Goal: Transaction & Acquisition: Purchase product/service

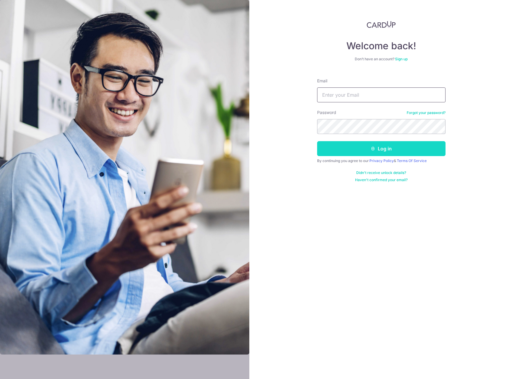
type input "[EMAIL_ADDRESS][DOMAIN_NAME]"
click at [392, 151] on button "Log in" at bounding box center [381, 148] width 128 height 15
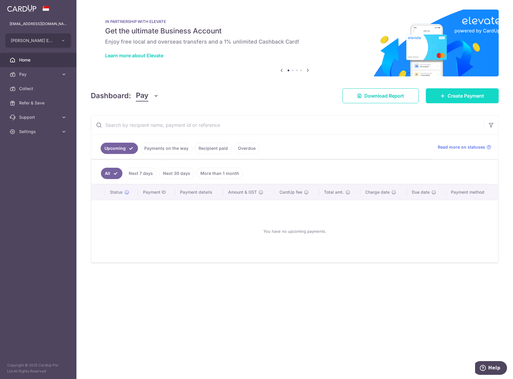
click at [472, 100] on link "Create Payment" at bounding box center [462, 95] width 73 height 15
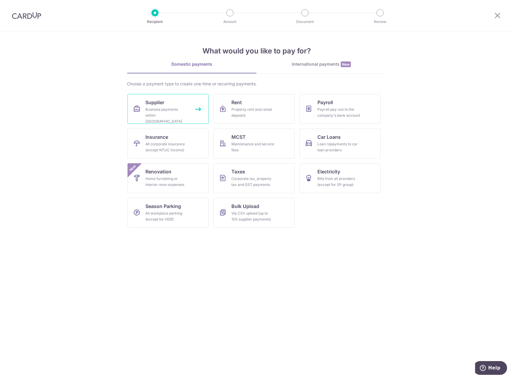
click at [186, 102] on link "Supplier Business payments within [GEOGRAPHIC_DATA]" at bounding box center [167, 109] width 81 height 30
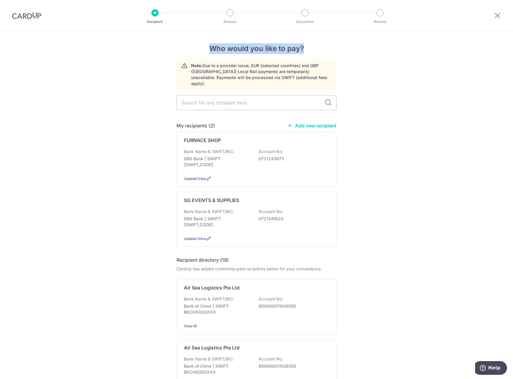
drag, startPoint x: 204, startPoint y: 51, endPoint x: 330, endPoint y: 50, distance: 126.0
click at [330, 50] on h4 "Who would you like to pay?" at bounding box center [256, 48] width 160 height 11
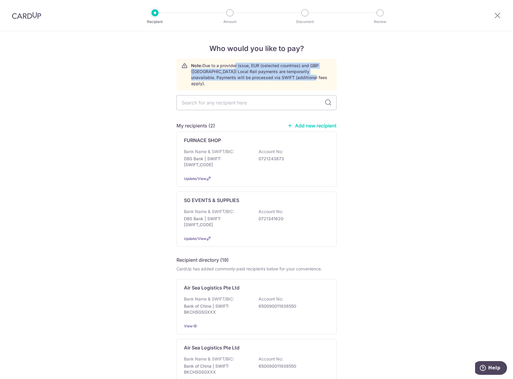
drag, startPoint x: 233, startPoint y: 66, endPoint x: 303, endPoint y: 77, distance: 71.3
click at [303, 77] on p "Note: Due to a provider issue, EUR (selected countries) and GBP (UK) Local Rail…" at bounding box center [261, 75] width 140 height 24
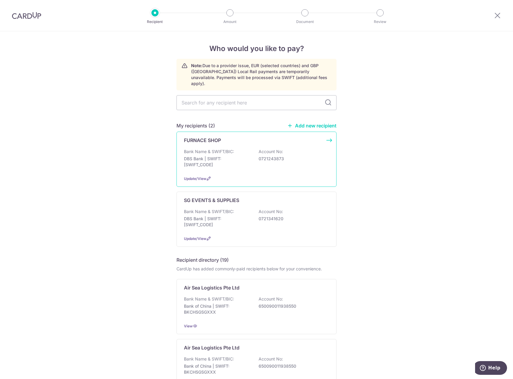
click at [303, 164] on div "Bank Name & SWIFT/BIC: DBS Bank | SWIFT: DBSSSGSGXXX Account No: 0721243873" at bounding box center [256, 160] width 145 height 22
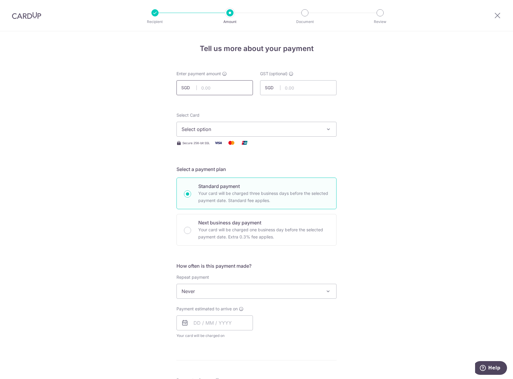
click at [224, 86] on input "text" at bounding box center [214, 87] width 76 height 15
type input "9,000.00"
click at [384, 114] on div "Tell us more about your payment Enter payment amount SGD 9,000.00 9000.00 GST (…" at bounding box center [256, 321] width 513 height 580
click at [309, 87] on input "text" at bounding box center [298, 87] width 76 height 15
click at [278, 136] on button "Select option" at bounding box center [256, 129] width 160 height 15
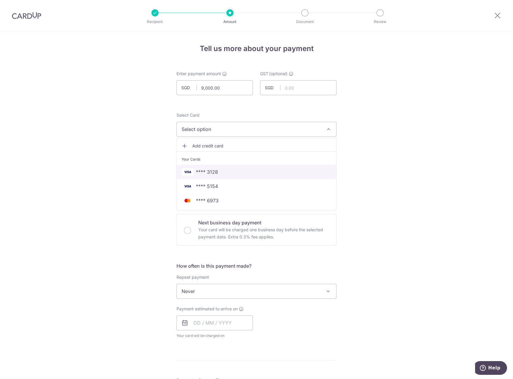
click at [266, 171] on span "**** 3128" at bounding box center [256, 171] width 150 height 7
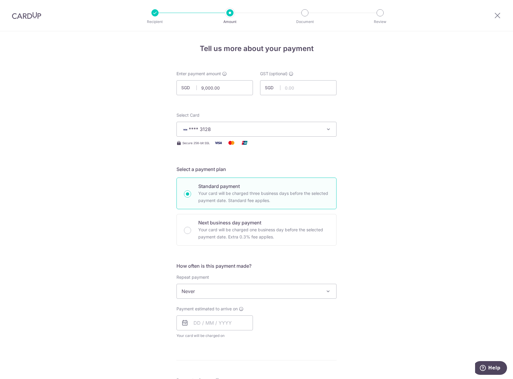
scroll to position [60, 0]
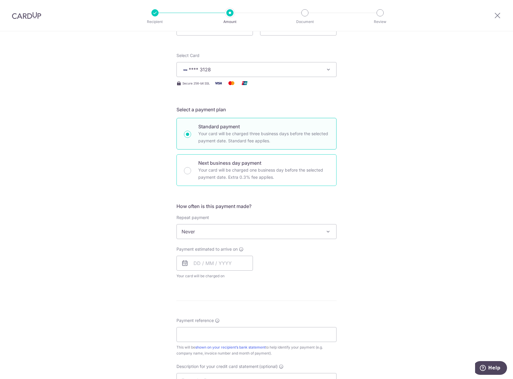
click at [288, 173] on p "Your card will be charged one business day before the selected payment date. Ex…" at bounding box center [263, 174] width 131 height 14
click at [191, 173] on input "Next business day payment Your card will be charged one business day before the…" at bounding box center [187, 170] width 7 height 7
radio input "false"
radio input "true"
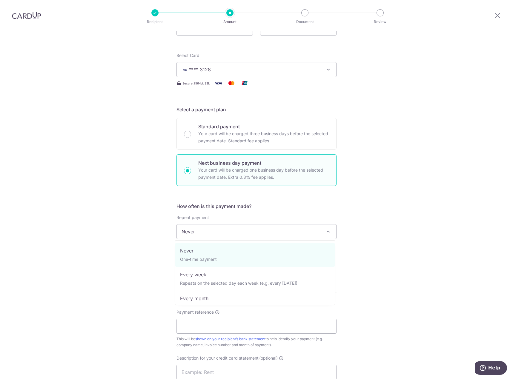
click at [276, 235] on span "Never" at bounding box center [256, 231] width 159 height 14
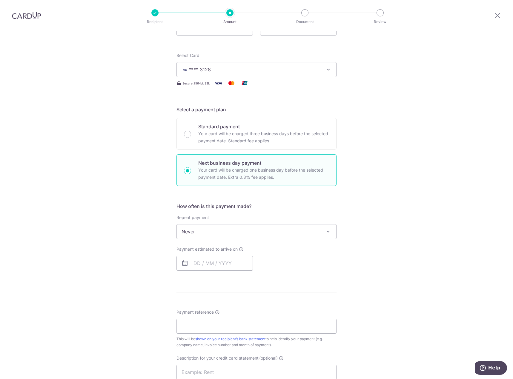
scroll to position [119, 0]
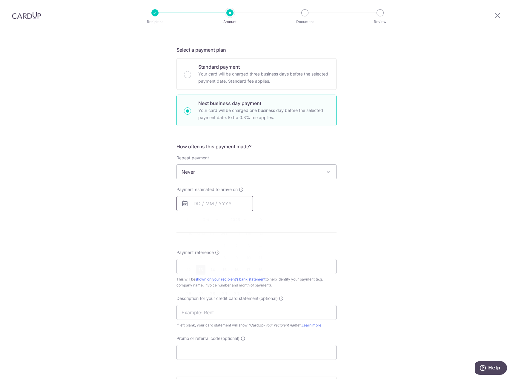
click at [224, 207] on input "text" at bounding box center [214, 203] width 76 height 15
click at [188, 260] on table "Sun Mon Tue Wed Thu Fri Sat 1 2 3 4 5 6 7 8 9 10 11 12 13 14 15 16 17 18 19 20 …" at bounding box center [225, 264] width 84 height 72
click at [376, 216] on div "Tell us more about your payment Enter payment amount SGD 9,000.00 9000.00 GST (…" at bounding box center [256, 212] width 513 height 601
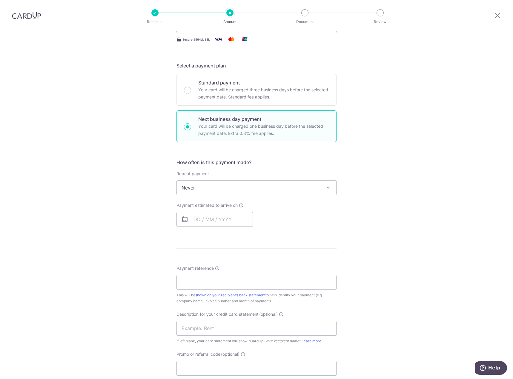
scroll to position [0, 0]
